Goal: Transaction & Acquisition: Subscribe to service/newsletter

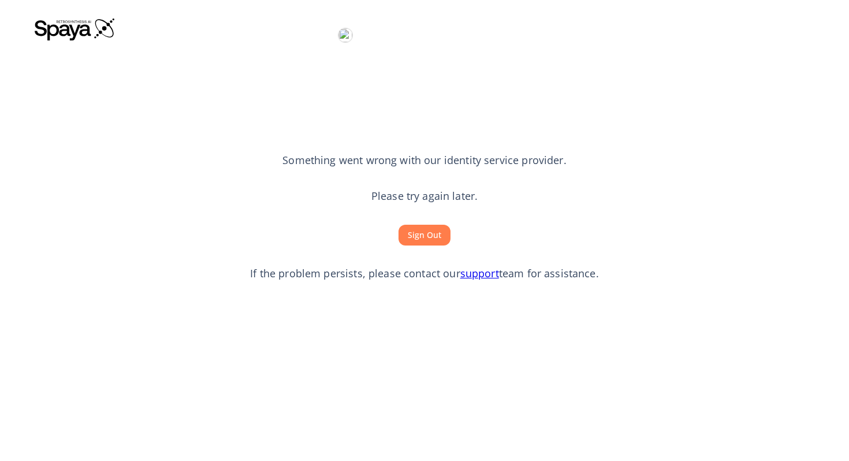
click at [433, 233] on button "Sign Out" at bounding box center [424, 235] width 52 height 21
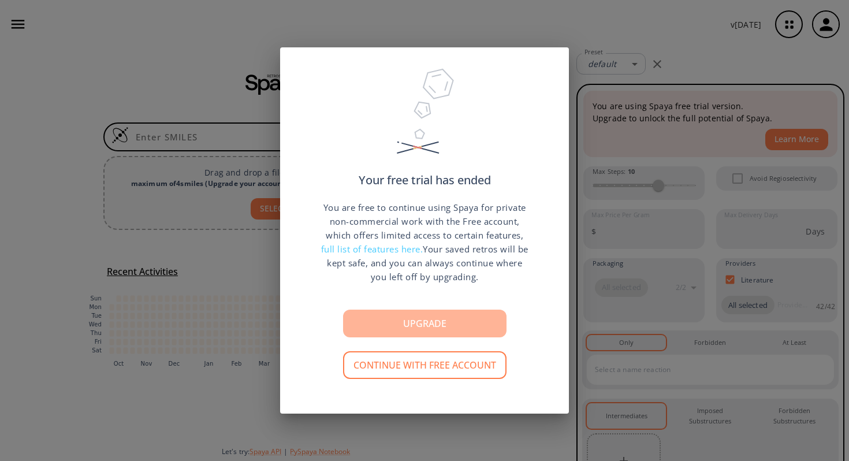
click at [472, 321] on button "Upgrade" at bounding box center [424, 324] width 163 height 28
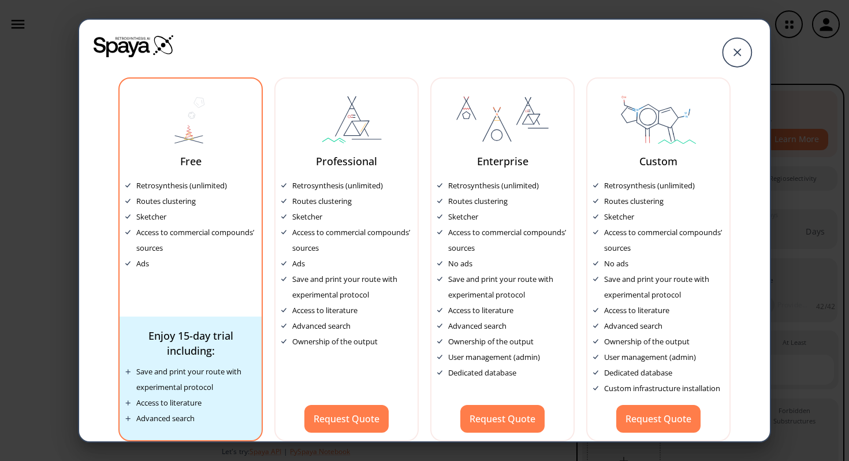
scroll to position [12, 0]
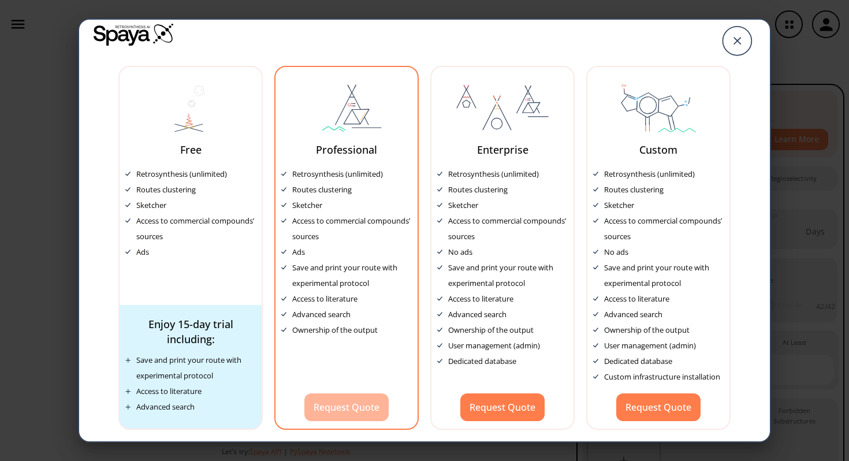
click at [346, 411] on button "Request Quote" at bounding box center [346, 407] width 84 height 28
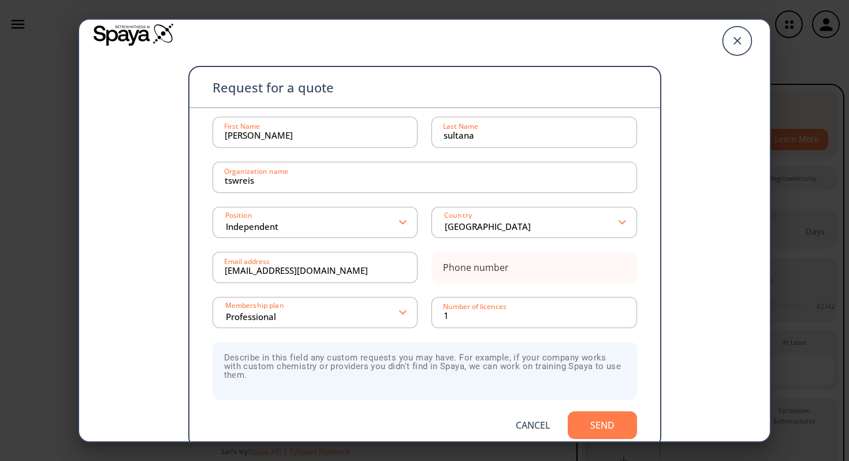
scroll to position [31, 0]
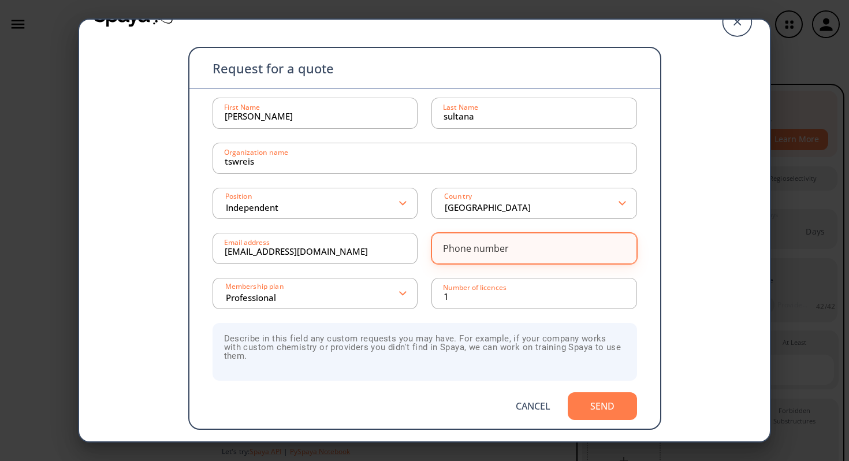
click at [595, 256] on input at bounding box center [534, 248] width 181 height 23
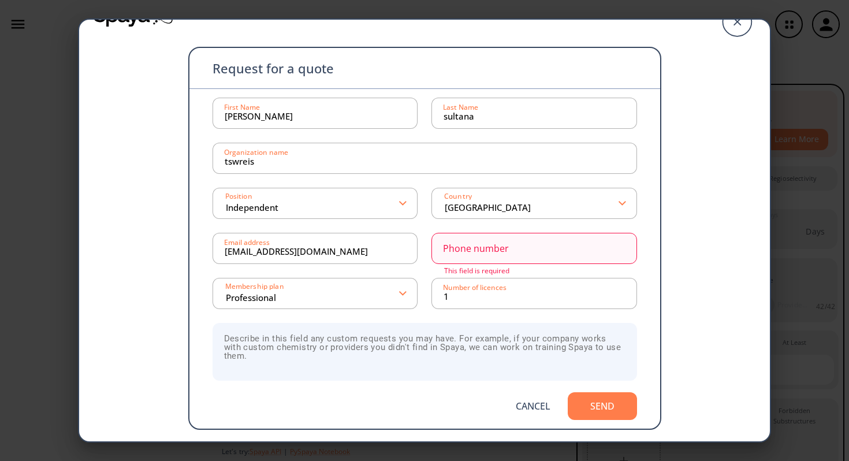
click at [684, 299] on div "Request for a quote [PERSON_NAME] First Name [PERSON_NAME] Last Name tswreis Or…" at bounding box center [424, 215] width 691 height 452
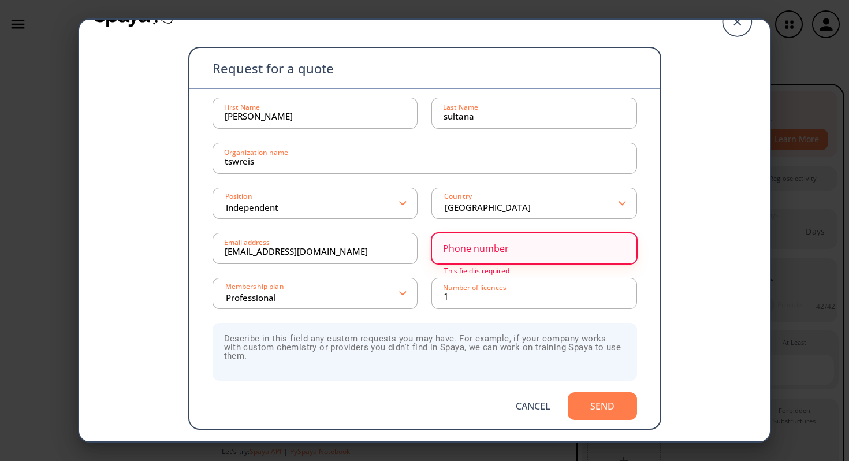
click at [606, 248] on input at bounding box center [534, 248] width 181 height 23
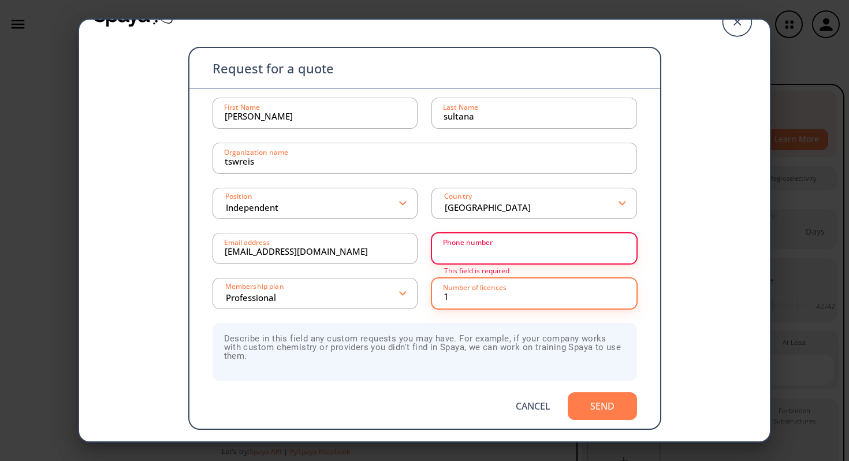
type input "8184971982"
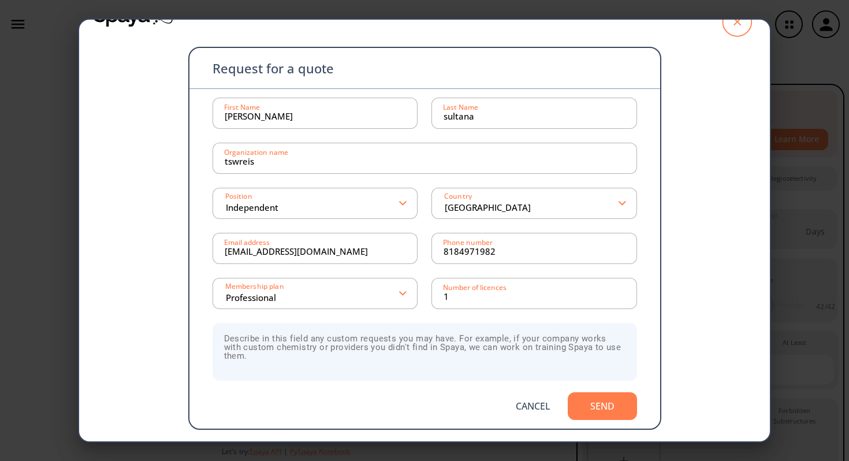
click at [729, 31] on icon at bounding box center [736, 22] width 29 height 29
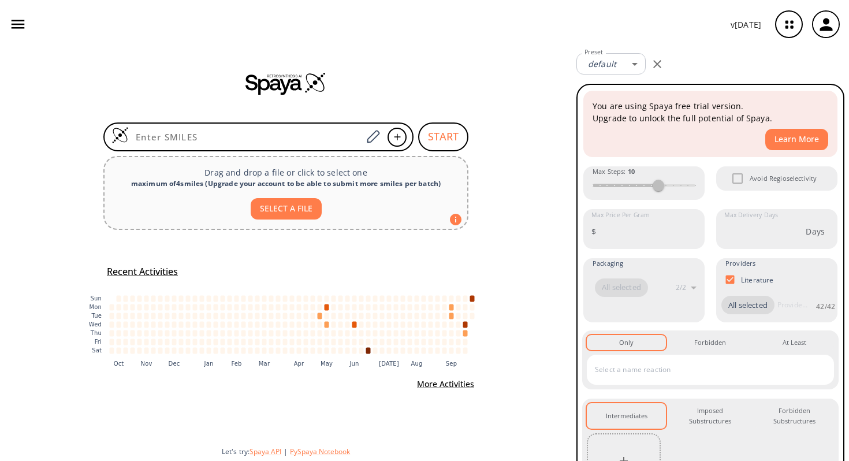
click at [828, 29] on icon "button" at bounding box center [825, 24] width 13 height 13
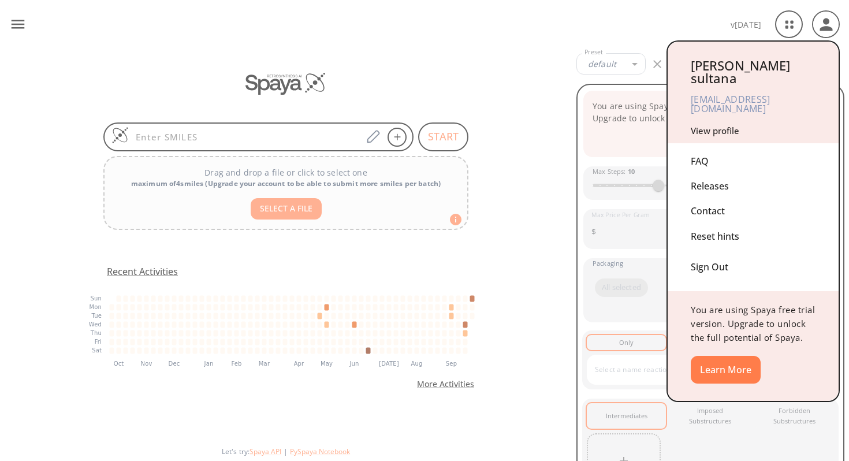
click at [718, 261] on div "Sign Out" at bounding box center [753, 264] width 125 height 31
